Goal: Browse casually

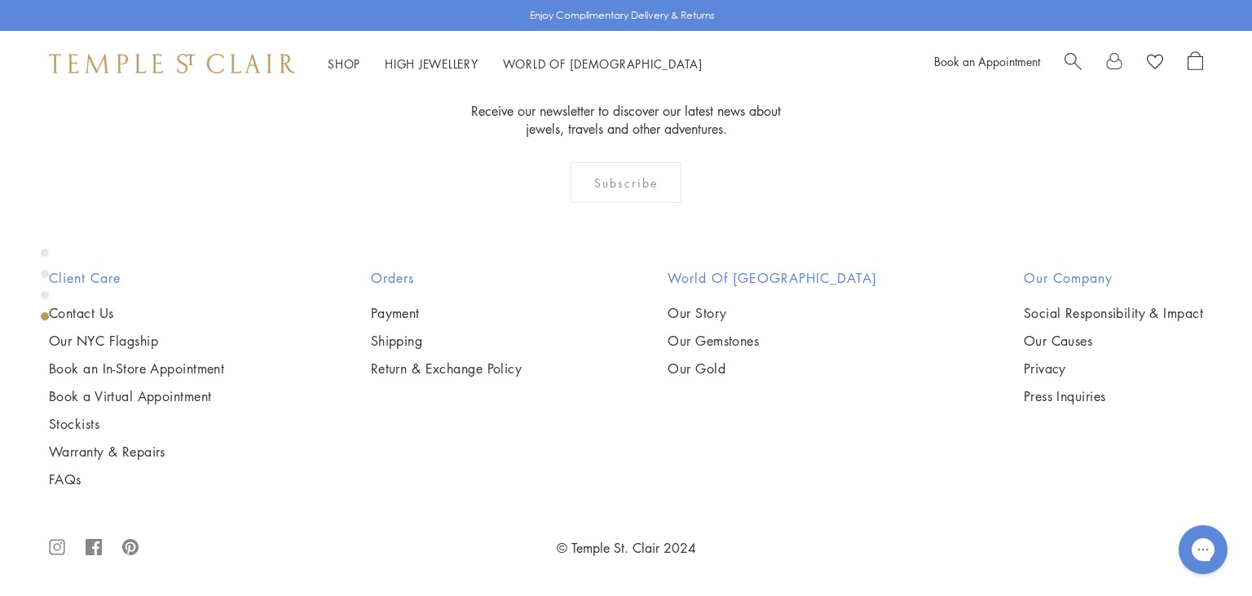
scroll to position [2097, 0]
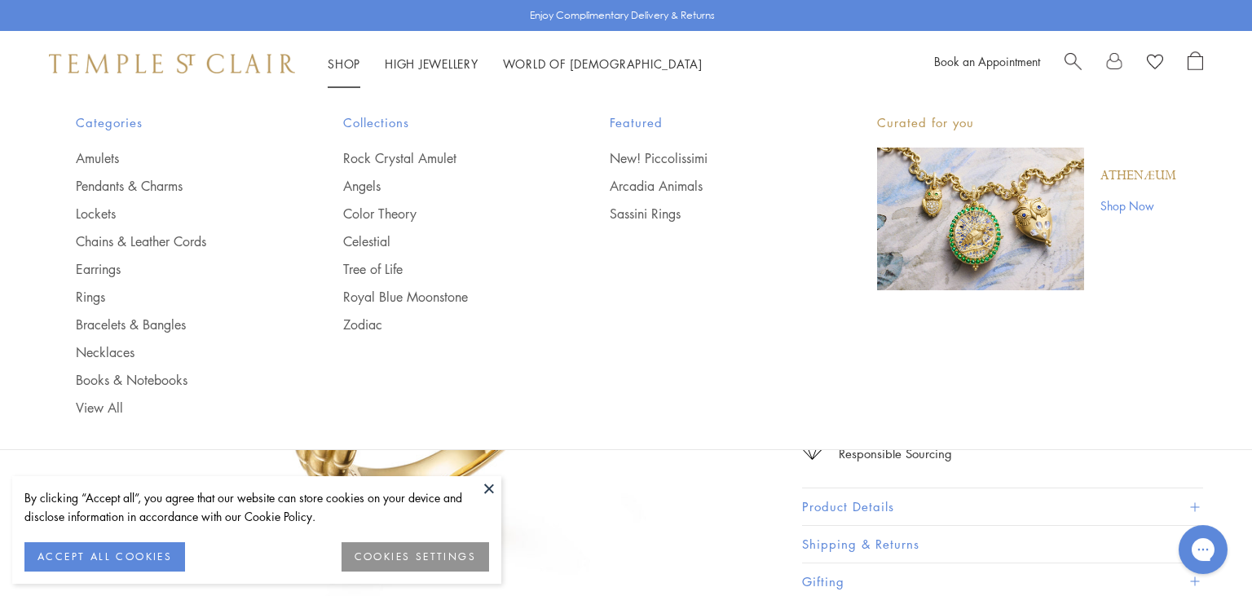
scroll to position [95, 0]
click at [980, 210] on img "Main navigation" at bounding box center [980, 219] width 207 height 143
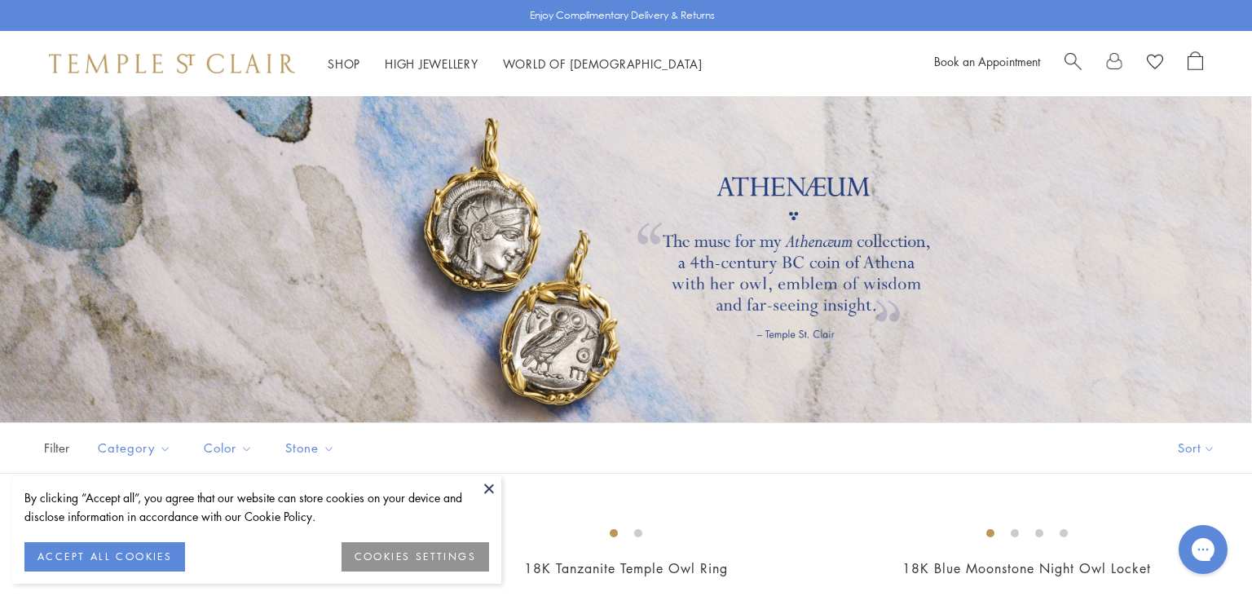
click at [484, 489] on button at bounding box center [489, 488] width 24 height 24
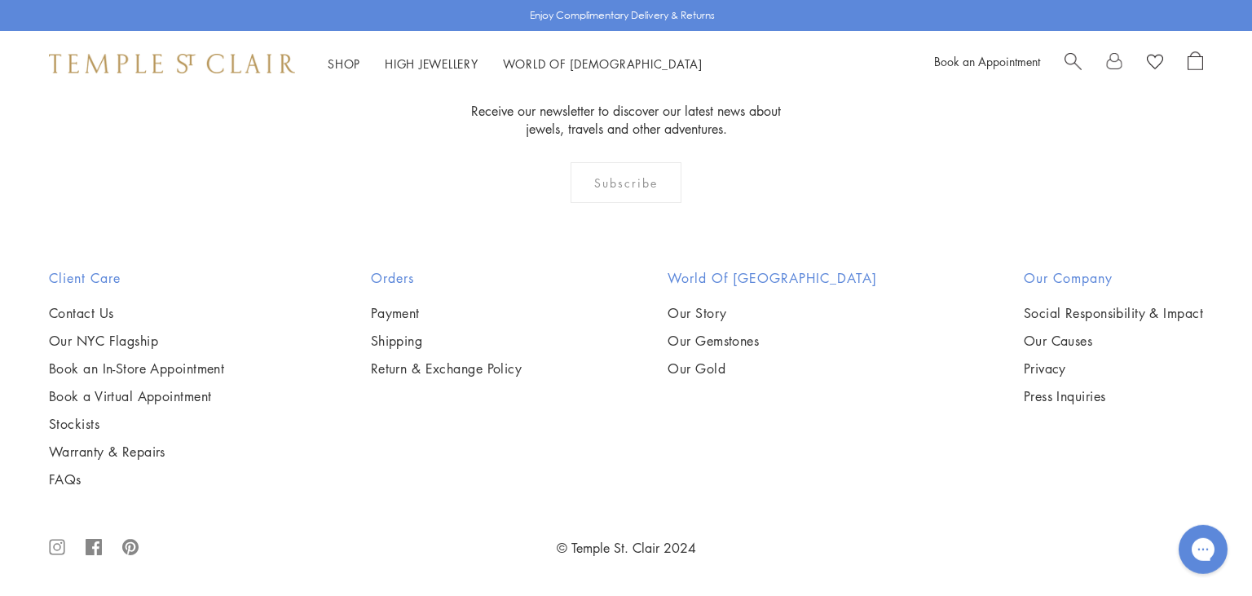
scroll to position [2416, 0]
click at [0, 0] on img at bounding box center [0, 0] width 0 height 0
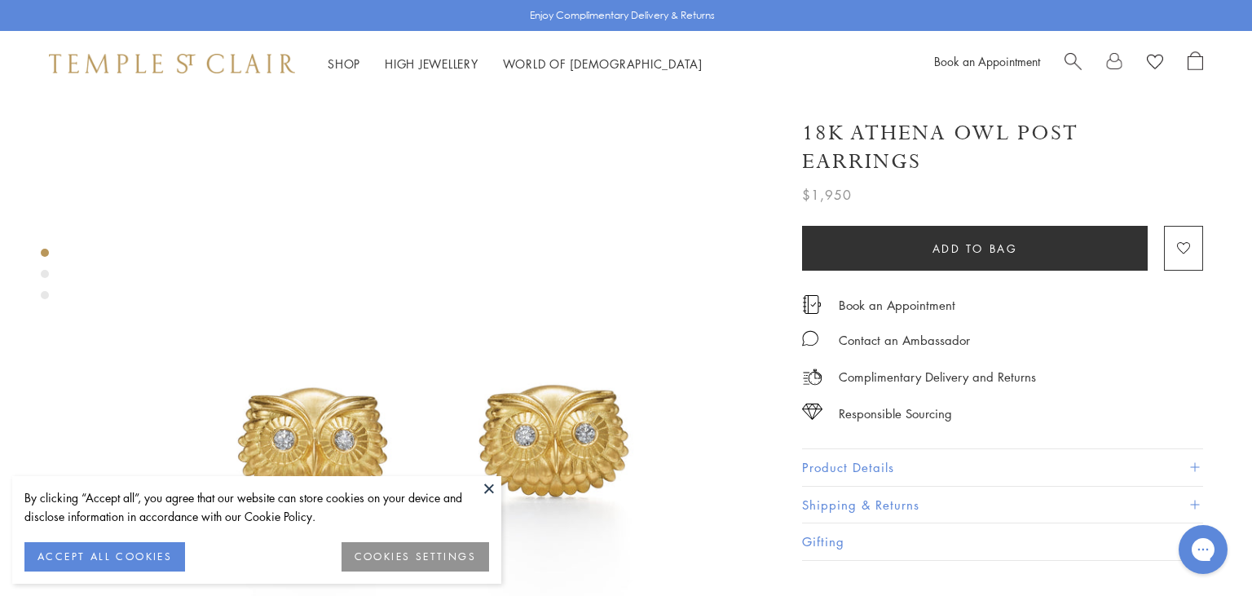
click at [490, 490] on button at bounding box center [489, 488] width 24 height 24
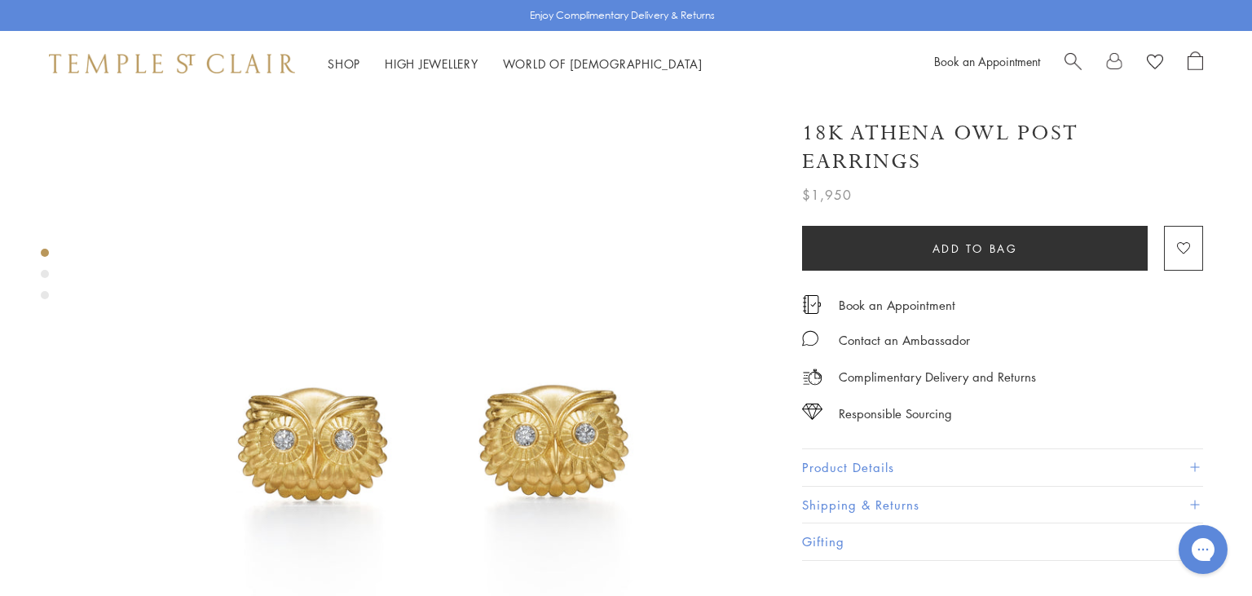
click at [156, 67] on img at bounding box center [172, 64] width 246 height 20
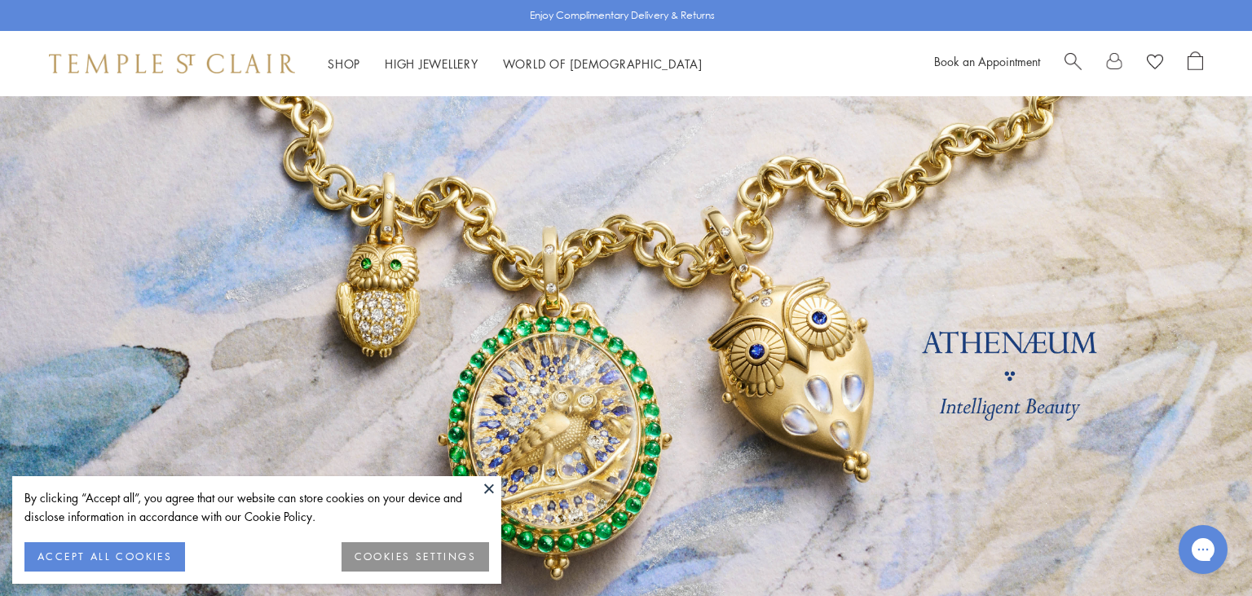
click at [487, 489] on button at bounding box center [489, 488] width 24 height 24
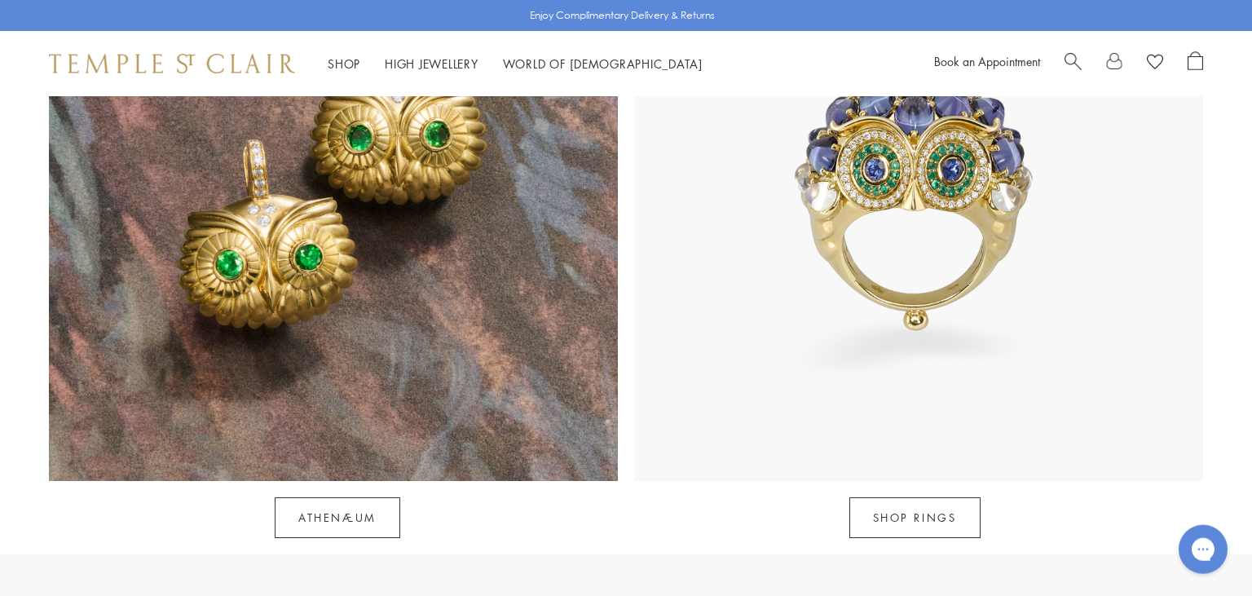
scroll to position [1653, 0]
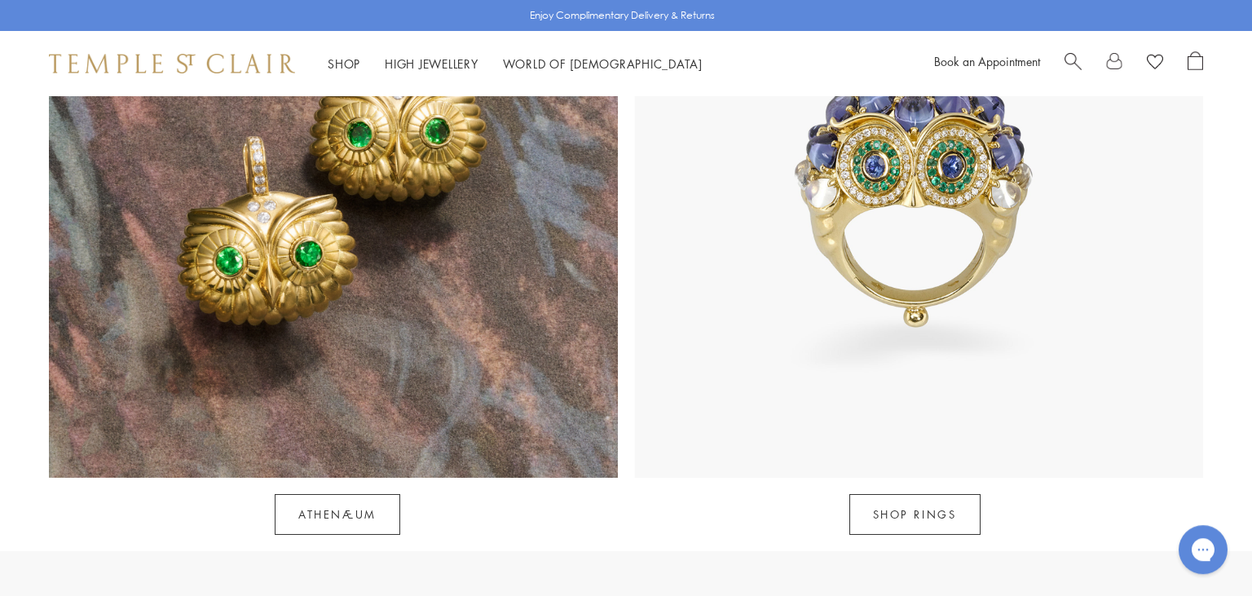
click at [345, 372] on img at bounding box center [333, 193] width 569 height 569
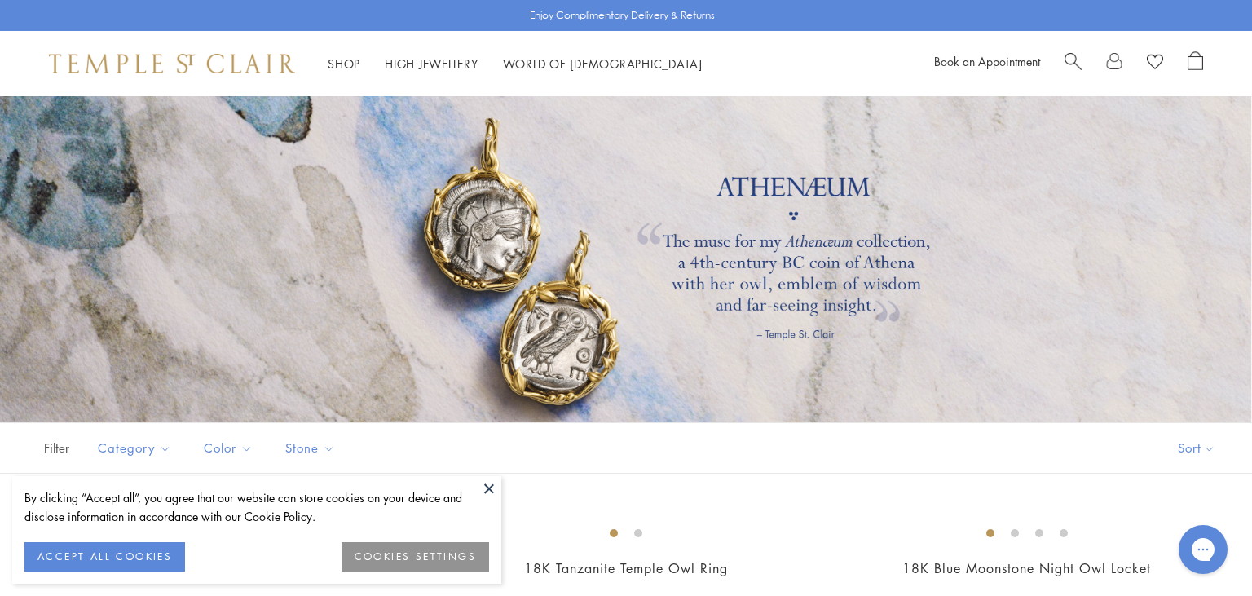
click at [491, 491] on button at bounding box center [489, 488] width 24 height 24
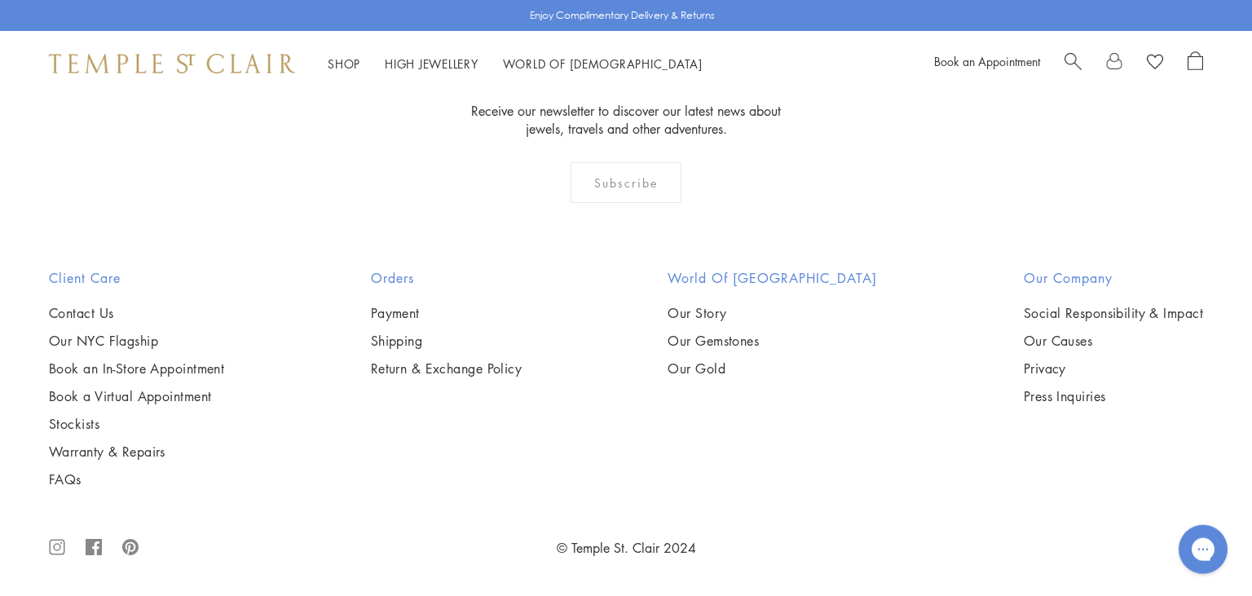
scroll to position [1870, 0]
